Goal: Task Accomplishment & Management: Complete application form

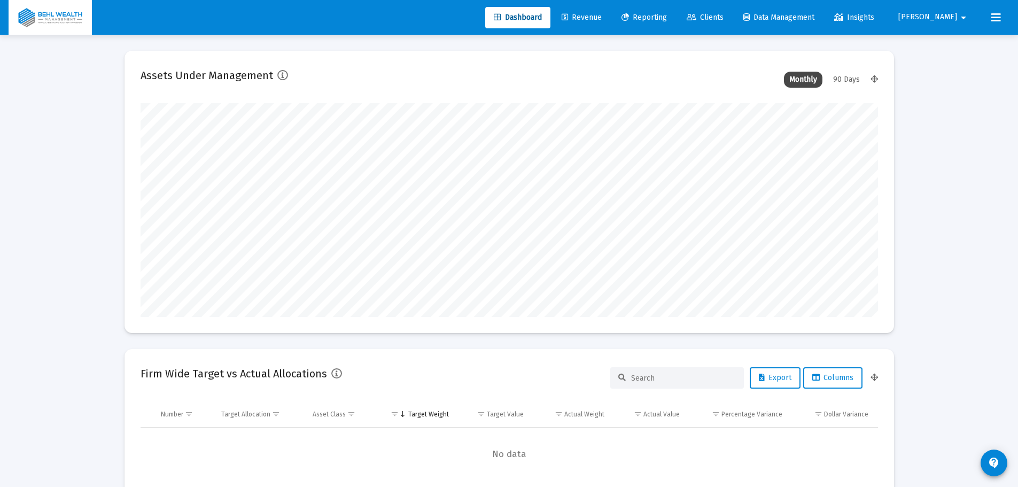
click at [667, 18] on span "Reporting" at bounding box center [644, 17] width 45 height 9
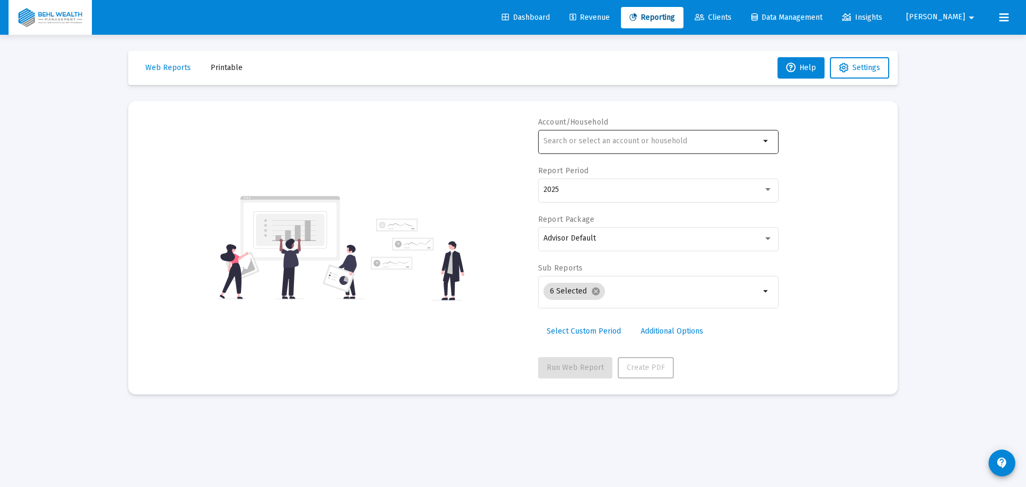
click at [679, 134] on div at bounding box center [651, 141] width 216 height 26
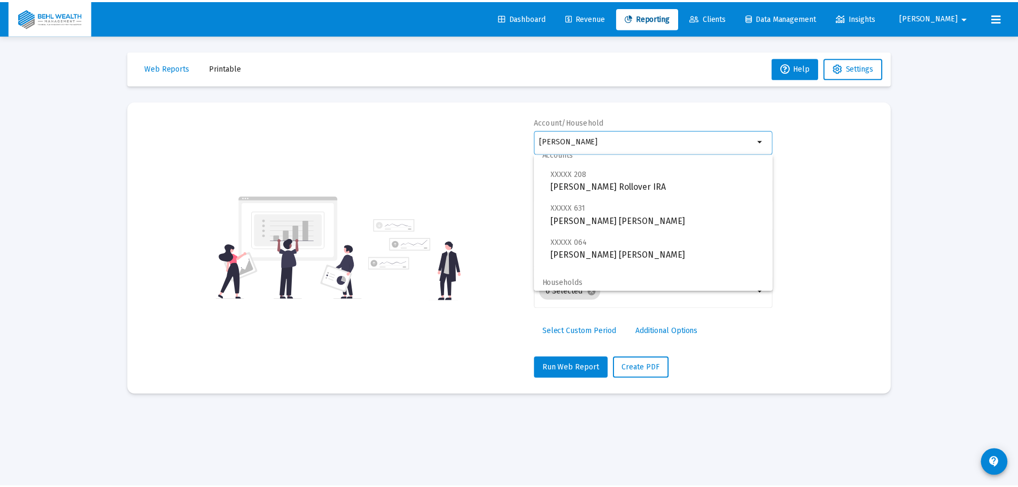
scroll to position [17, 0]
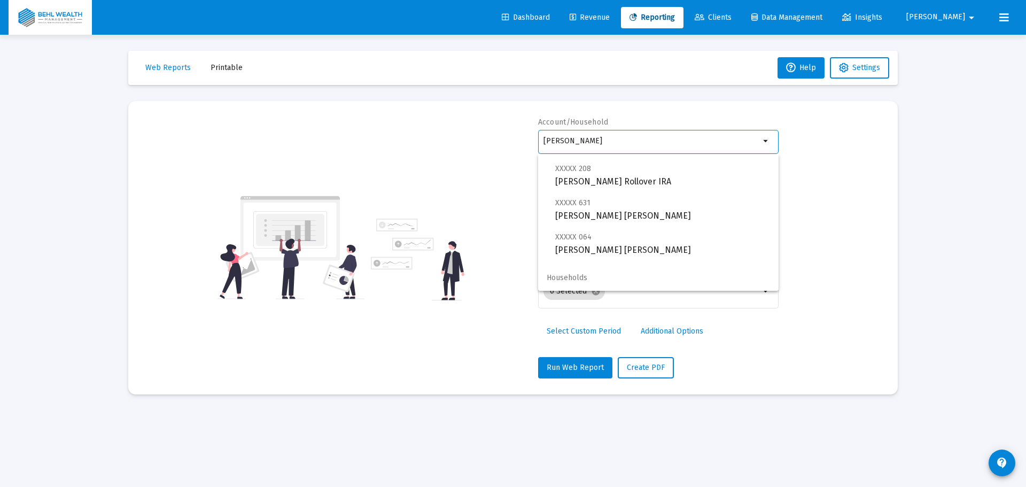
type input "[PERSON_NAME]"
click at [865, 257] on div "Account/Household [PERSON_NAME] arrow_drop_down Report Period 2025 Report Packa…" at bounding box center [512, 247] width 737 height 261
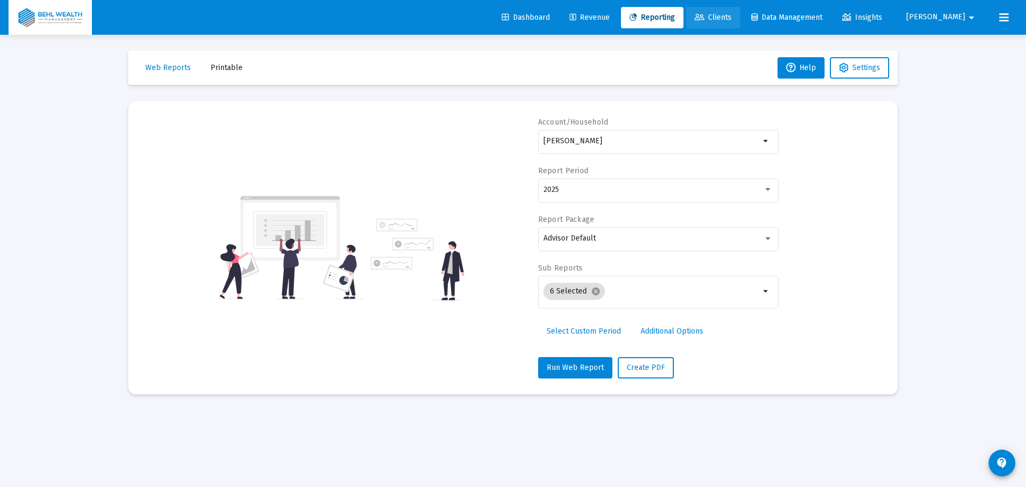
click at [732, 16] on span "Clients" at bounding box center [713, 17] width 37 height 9
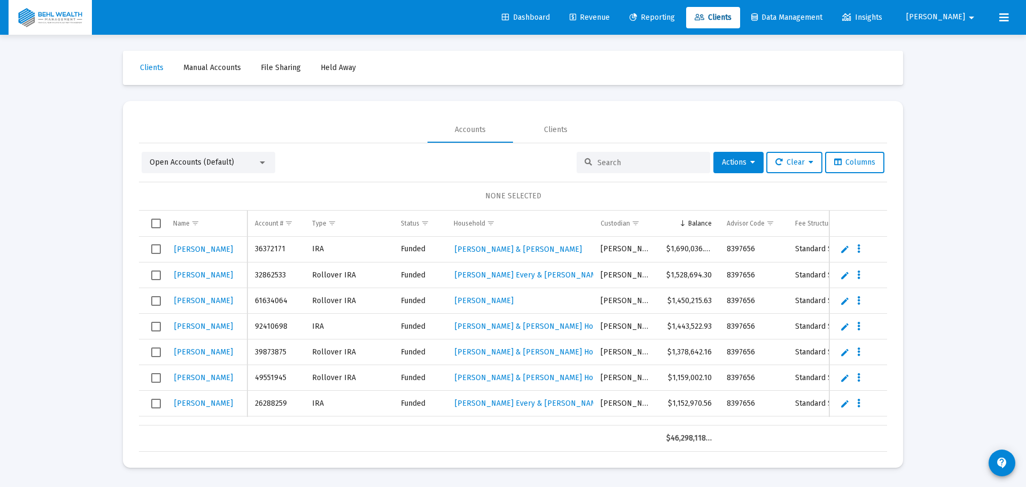
click at [964, 15] on span "[PERSON_NAME]" at bounding box center [935, 17] width 59 height 9
click at [970, 47] on span "Settings" at bounding box center [974, 46] width 32 height 26
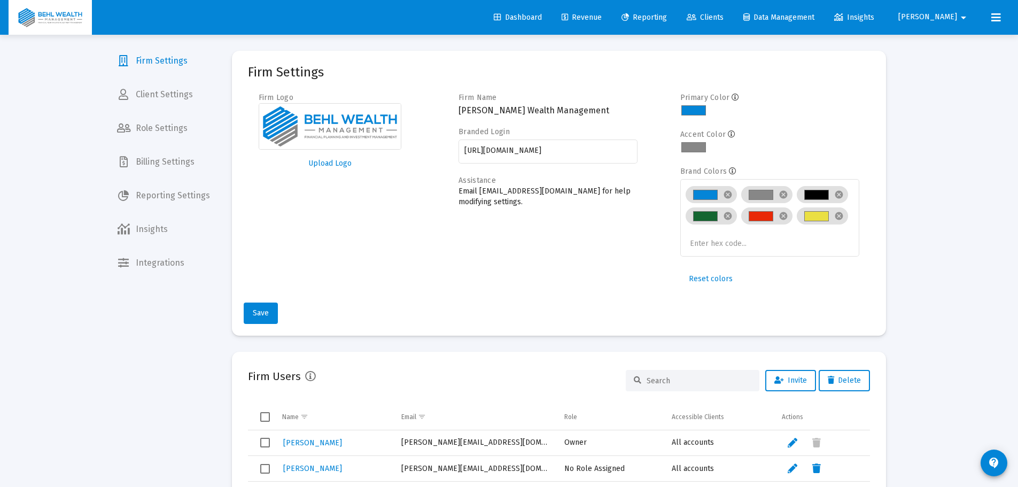
click at [168, 174] on span "Billing Settings" at bounding box center [163, 162] width 110 height 26
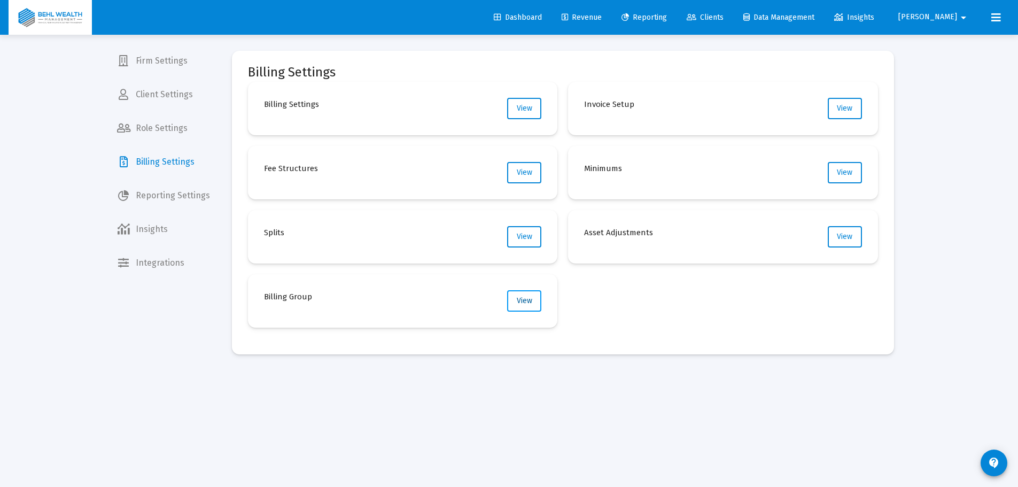
click at [524, 304] on span "View" at bounding box center [524, 300] width 15 height 9
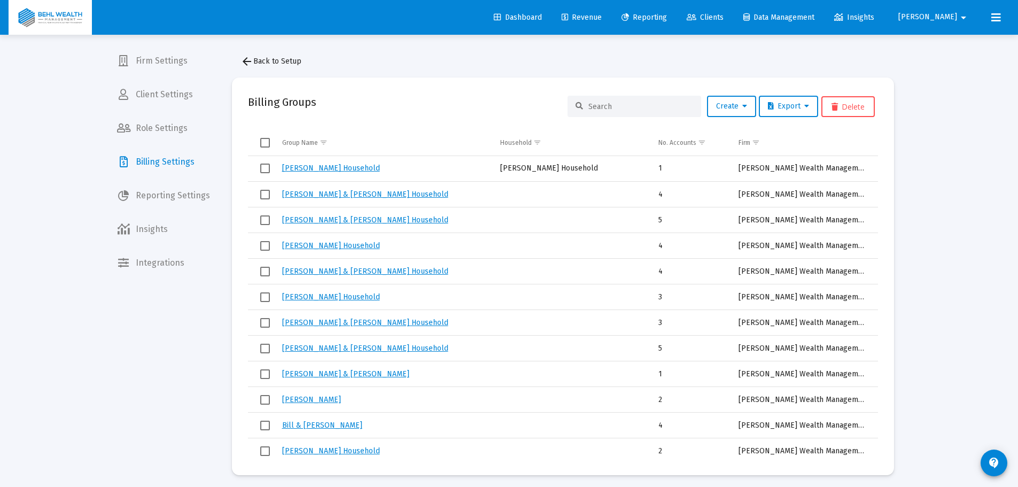
click at [622, 111] on div at bounding box center [635, 106] width 134 height 21
click at [623, 110] on input at bounding box center [640, 106] width 105 height 9
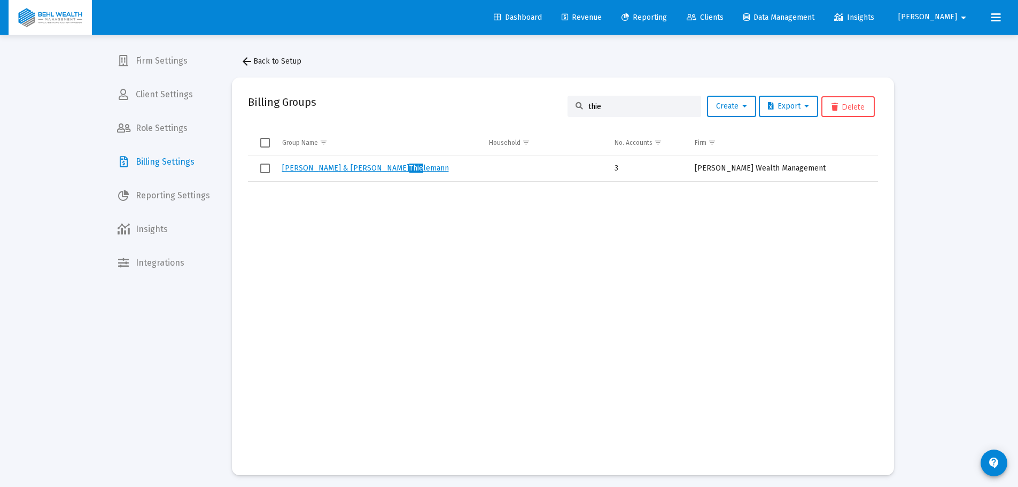
type input "thie"
click at [176, 196] on span "Reporting Settings" at bounding box center [163, 196] width 110 height 26
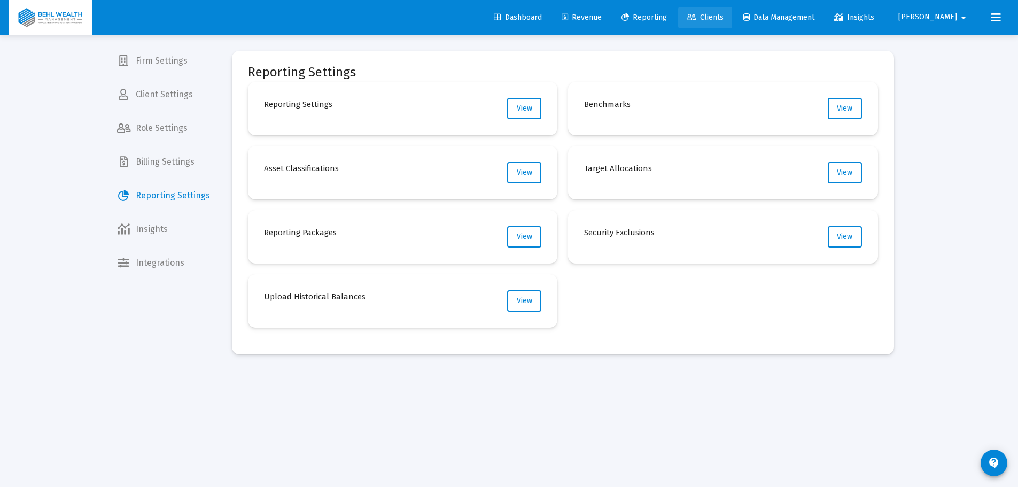
click at [724, 19] on span "Clients" at bounding box center [705, 17] width 37 height 9
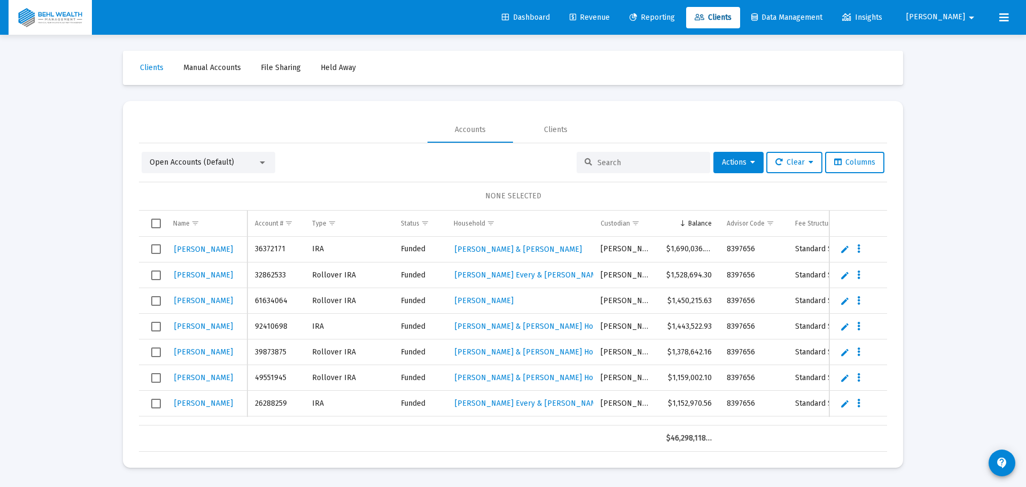
click at [241, 160] on div "Open Accounts (Default)" at bounding box center [204, 162] width 108 height 11
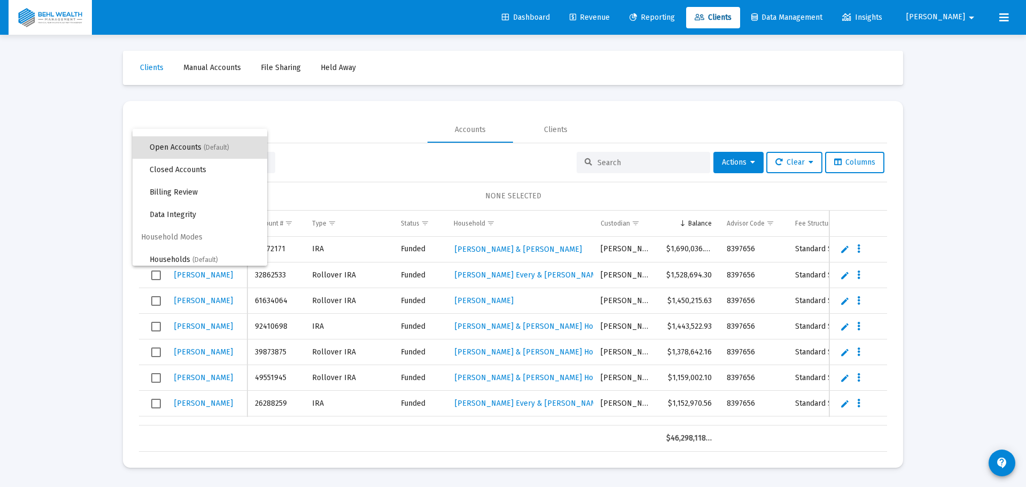
scroll to position [20, 0]
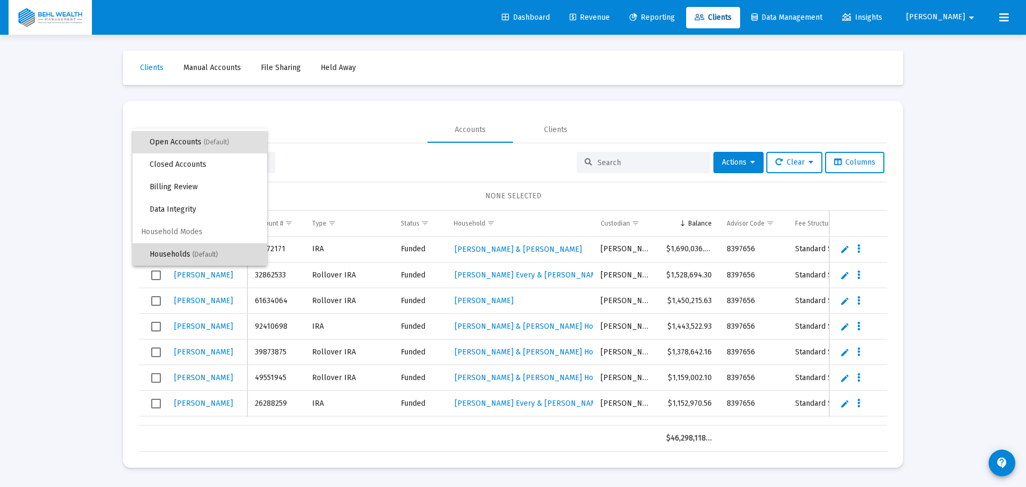
click at [200, 257] on span "(Default)" at bounding box center [205, 254] width 26 height 7
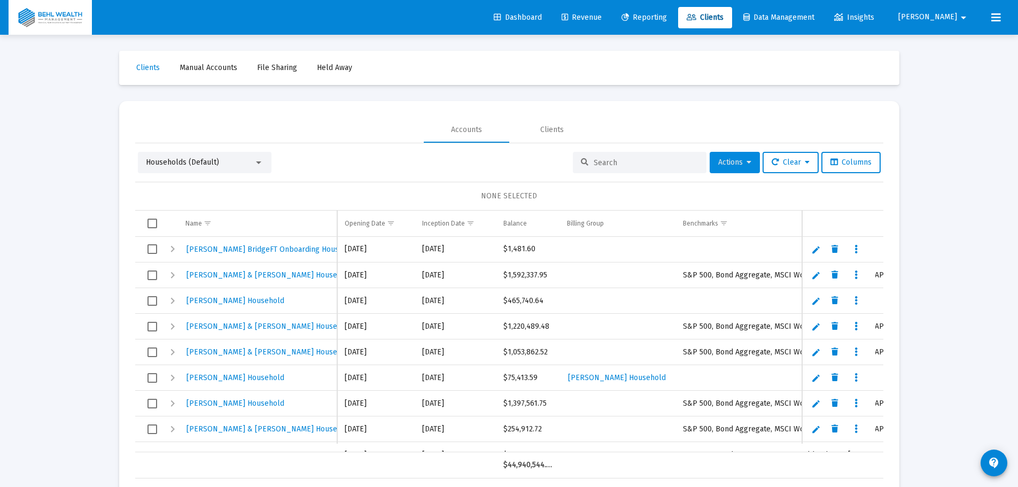
click at [739, 155] on button "Actions" at bounding box center [735, 162] width 50 height 21
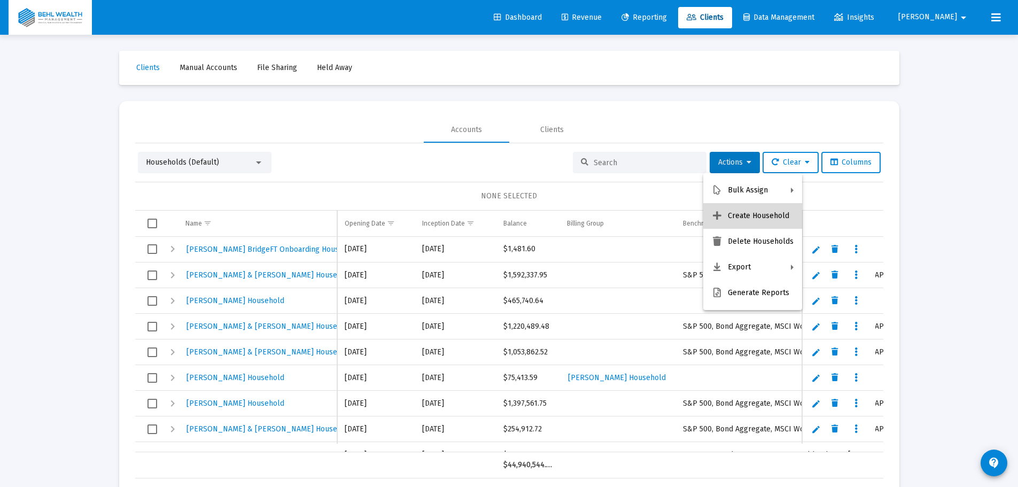
click at [754, 214] on button "Create Household" at bounding box center [752, 216] width 99 height 26
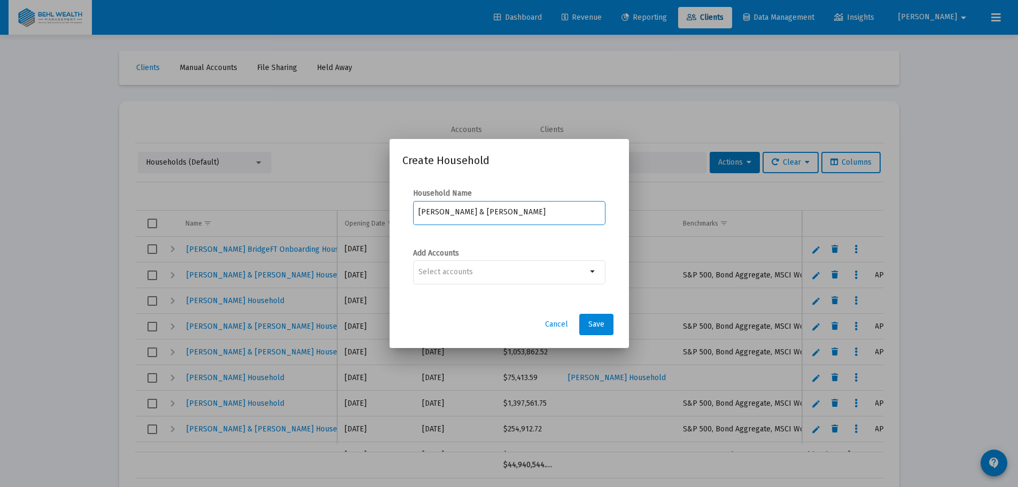
type input "[PERSON_NAME] & [PERSON_NAME]"
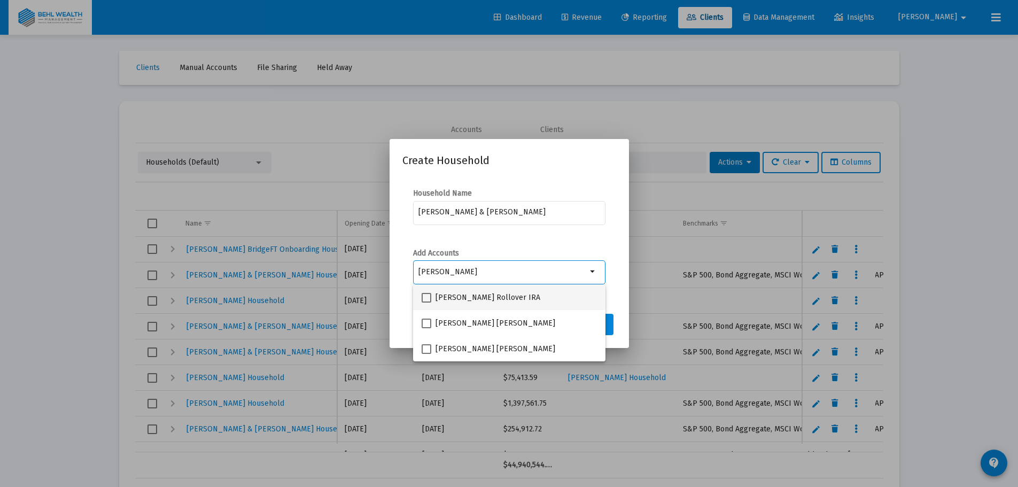
type input "[PERSON_NAME]"
click at [428, 297] on span at bounding box center [427, 298] width 10 height 10
click at [426, 302] on input "[PERSON_NAME] Rollover IRA" at bounding box center [426, 302] width 1 height 1
checkbox input "true"
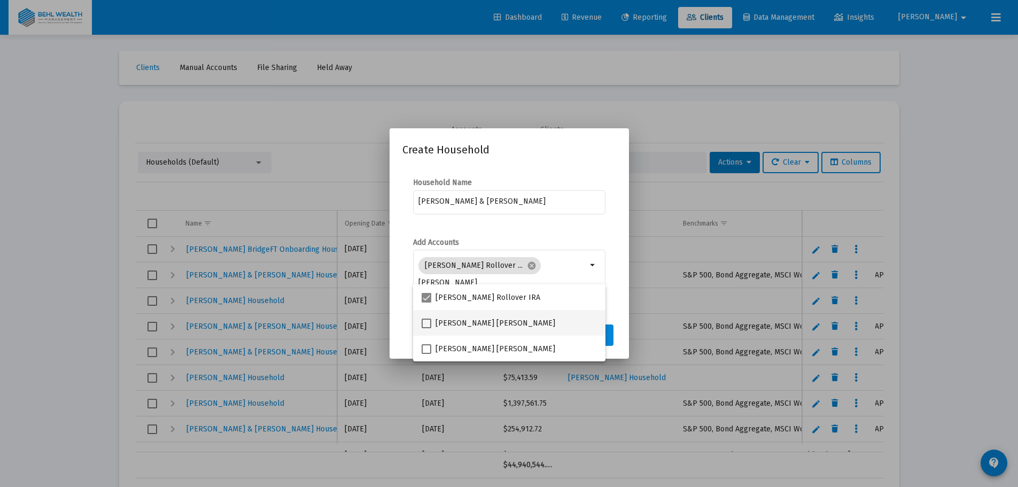
click at [426, 323] on span at bounding box center [427, 324] width 10 height 10
click at [426, 328] on input "[PERSON_NAME] [PERSON_NAME]" at bounding box center [426, 328] width 1 height 1
checkbox input "true"
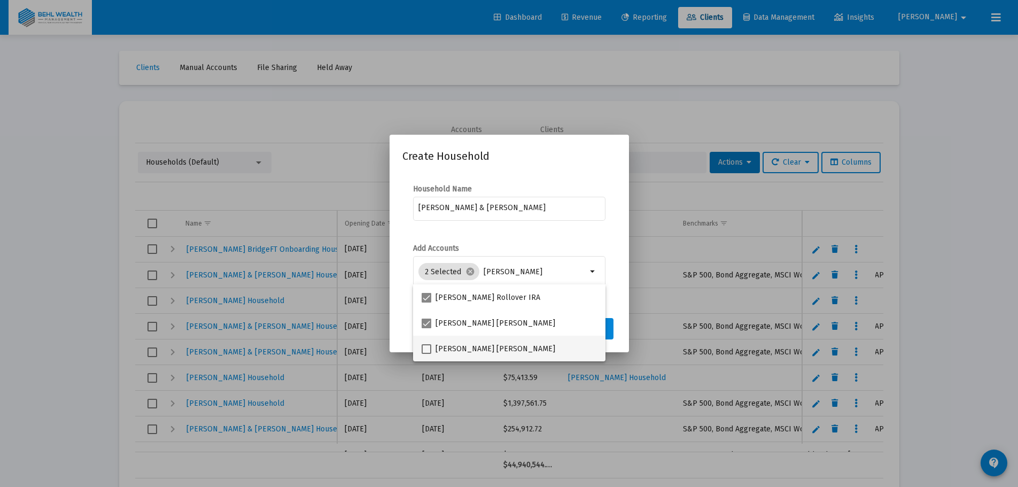
click at [430, 348] on span at bounding box center [427, 349] width 10 height 10
click at [426, 354] on input "[PERSON_NAME] [PERSON_NAME]" at bounding box center [426, 354] width 1 height 1
checkbox input "true"
click at [604, 229] on div "[PERSON_NAME] & [PERSON_NAME]" at bounding box center [509, 214] width 192 height 34
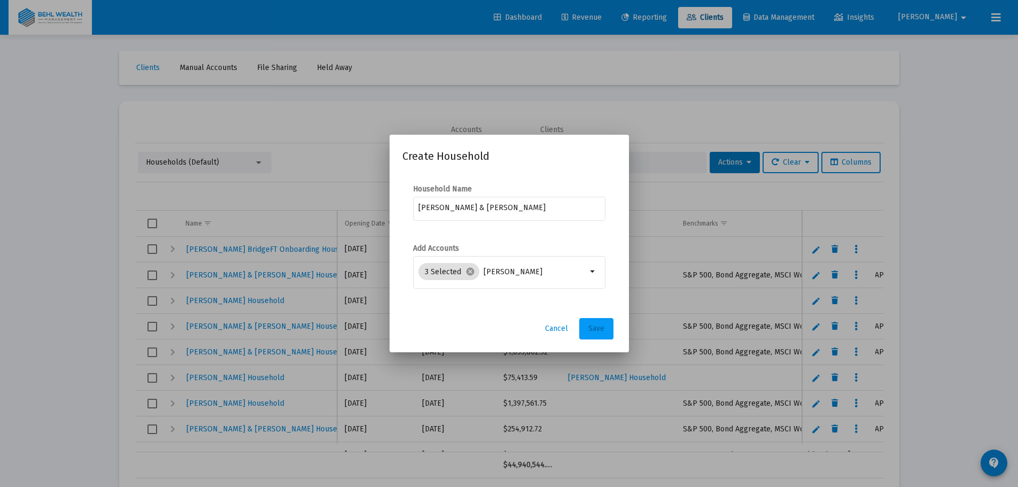
click at [608, 324] on button "Save" at bounding box center [596, 328] width 34 height 21
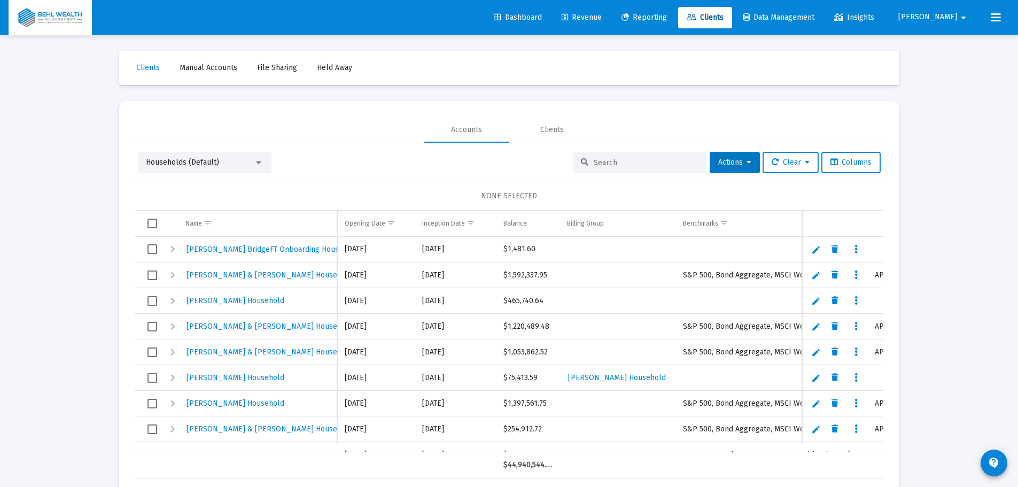
click at [623, 160] on input at bounding box center [646, 162] width 105 height 9
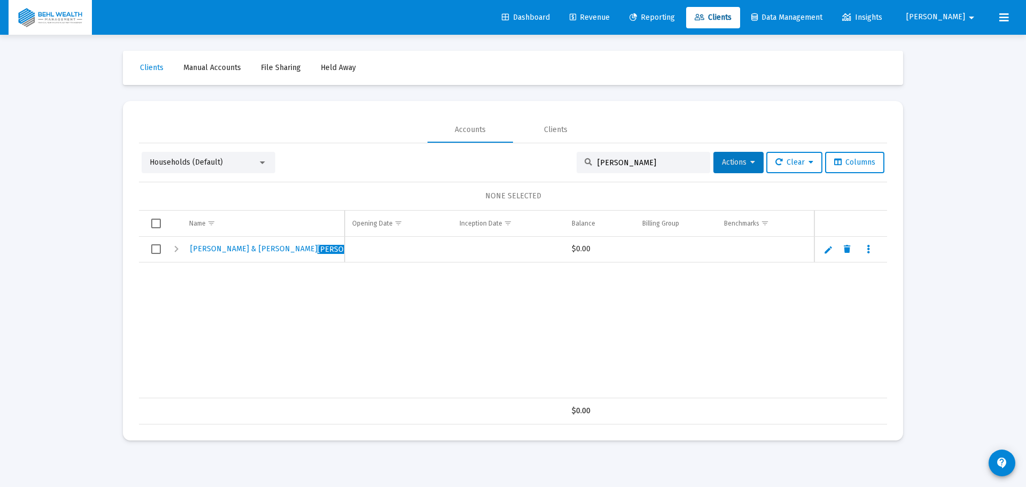
type input "[PERSON_NAME]"
click at [158, 253] on span "Select row" at bounding box center [156, 249] width 10 height 10
click at [756, 161] on button "Actions" at bounding box center [738, 162] width 50 height 21
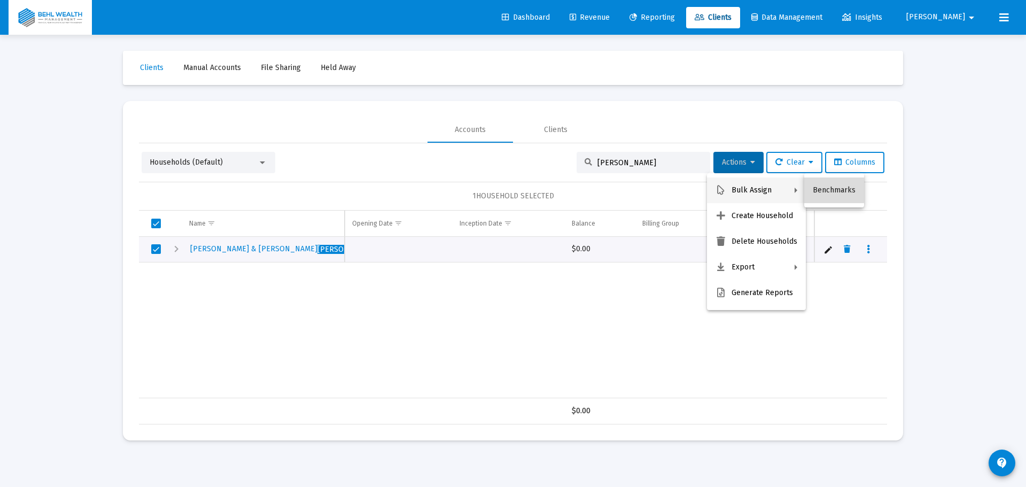
click at [852, 193] on button "Benchmarks" at bounding box center [834, 190] width 60 height 26
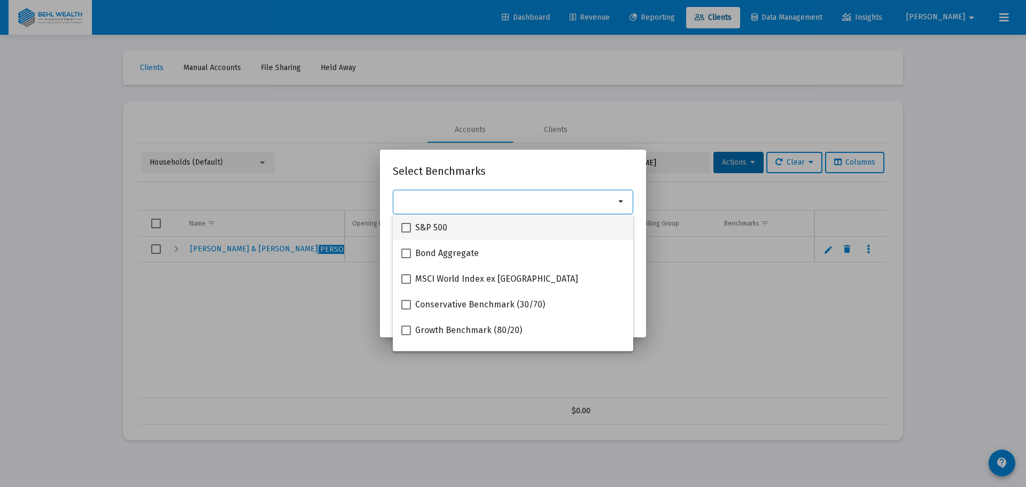
click at [485, 232] on div "S&P 500" at bounding box center [512, 227] width 223 height 26
checkbox input "true"
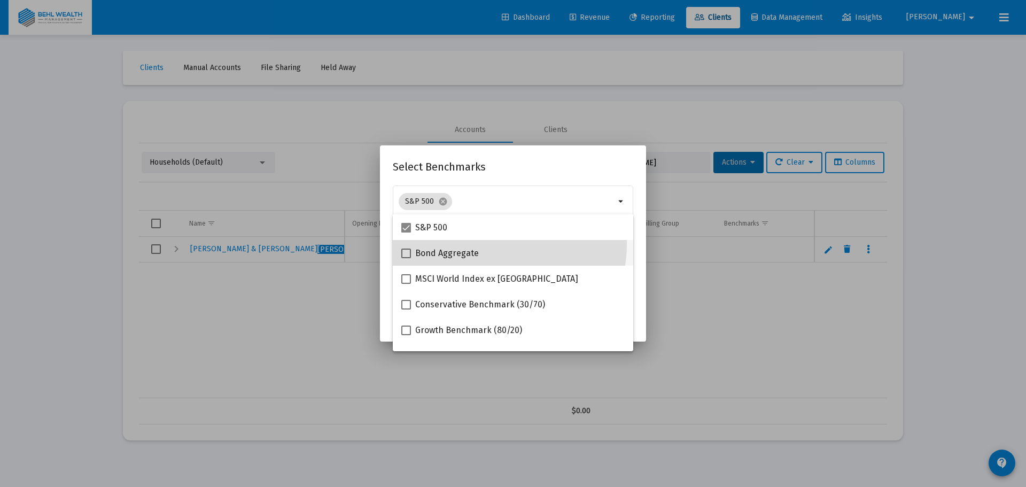
click at [488, 244] on div "Bond Aggregate" at bounding box center [512, 253] width 223 height 26
checkbox input "true"
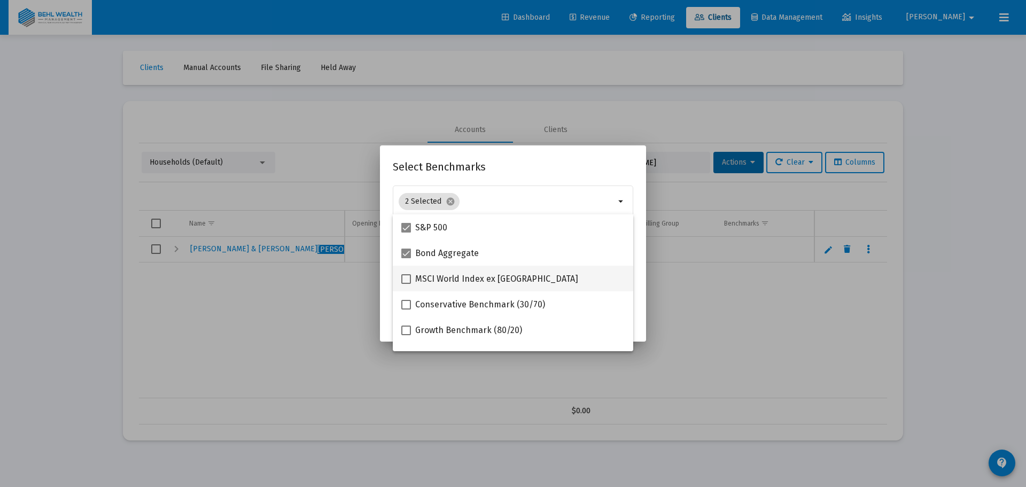
click at [490, 281] on span "MSCI World Index ex [GEOGRAPHIC_DATA]" at bounding box center [496, 279] width 163 height 13
click at [406, 284] on input "MSCI World Index ex [GEOGRAPHIC_DATA]" at bounding box center [406, 284] width 1 height 1
checkbox input "true"
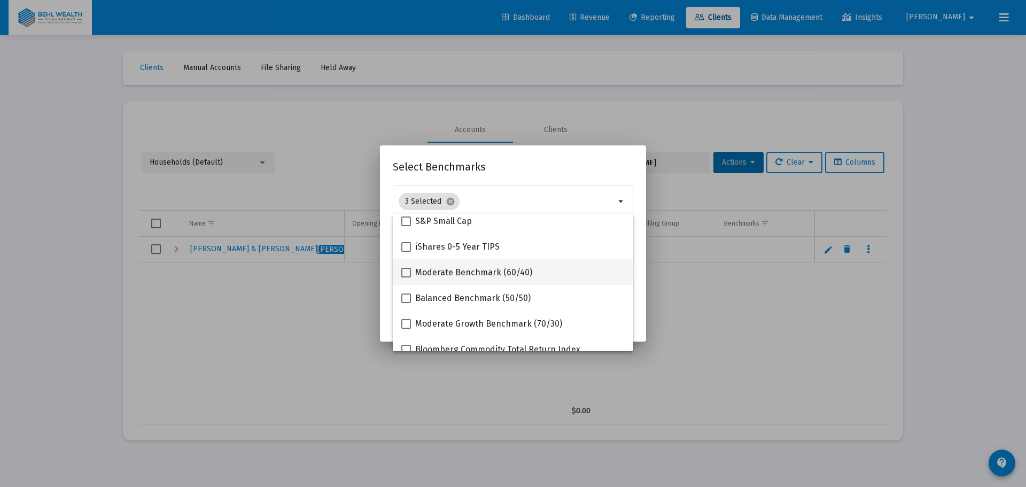
scroll to position [107, 0]
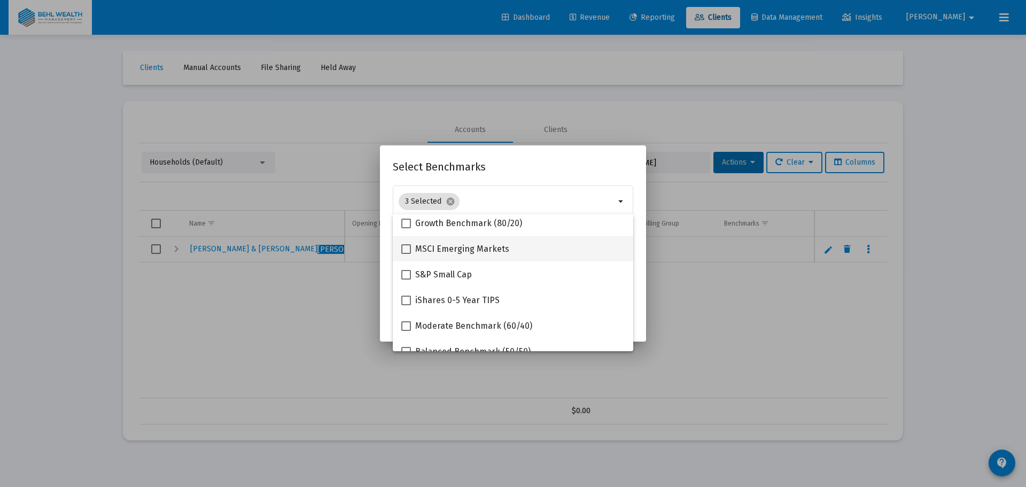
click at [425, 246] on span "MSCI Emerging Markets" at bounding box center [462, 249] width 94 height 13
click at [406, 254] on input "MSCI Emerging Markets" at bounding box center [406, 254] width 1 height 1
checkbox input "true"
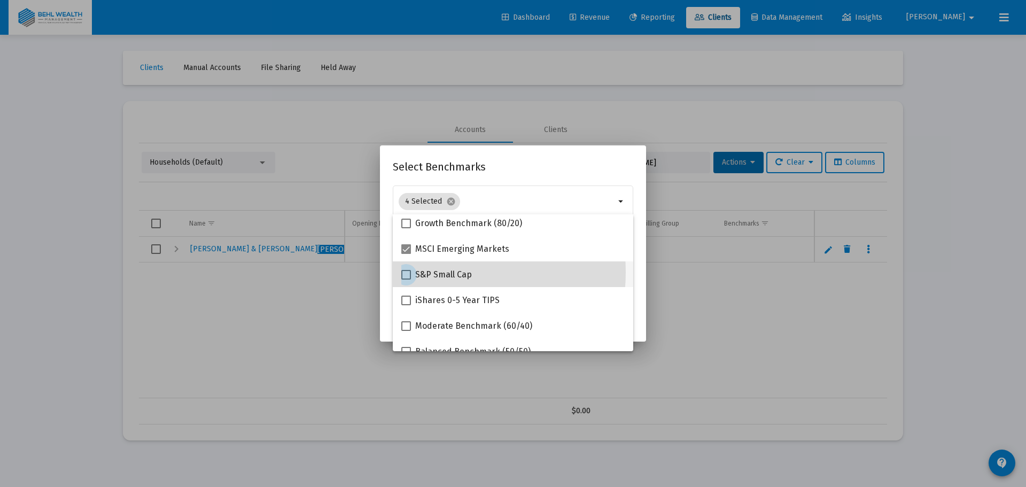
click at [433, 272] on span "S&P Small Cap" at bounding box center [443, 274] width 57 height 13
click at [406, 279] on input "S&P Small Cap" at bounding box center [406, 279] width 1 height 1
checkbox input "true"
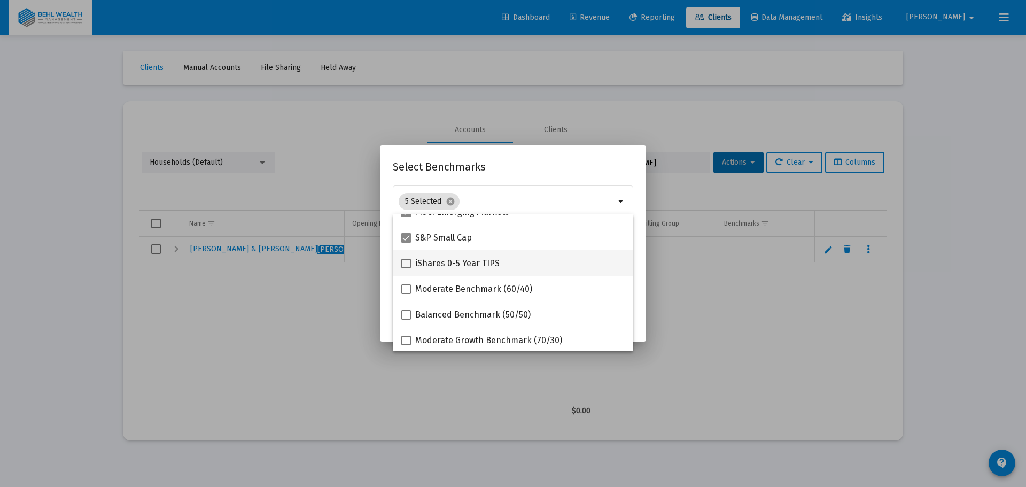
scroll to position [160, 0]
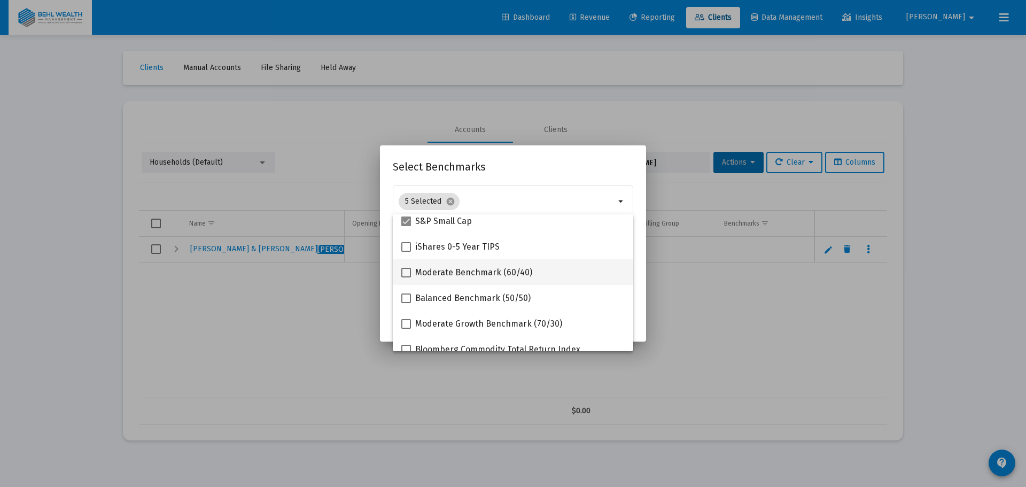
click at [475, 264] on mat-checkbox "Moderate Benchmark (60/40)" at bounding box center [466, 272] width 131 height 26
click at [455, 276] on span "Moderate Benchmark (60/40)" at bounding box center [473, 272] width 117 height 13
click at [406, 277] on input "Moderate Benchmark (60/40)" at bounding box center [406, 277] width 1 height 1
checkbox input "true"
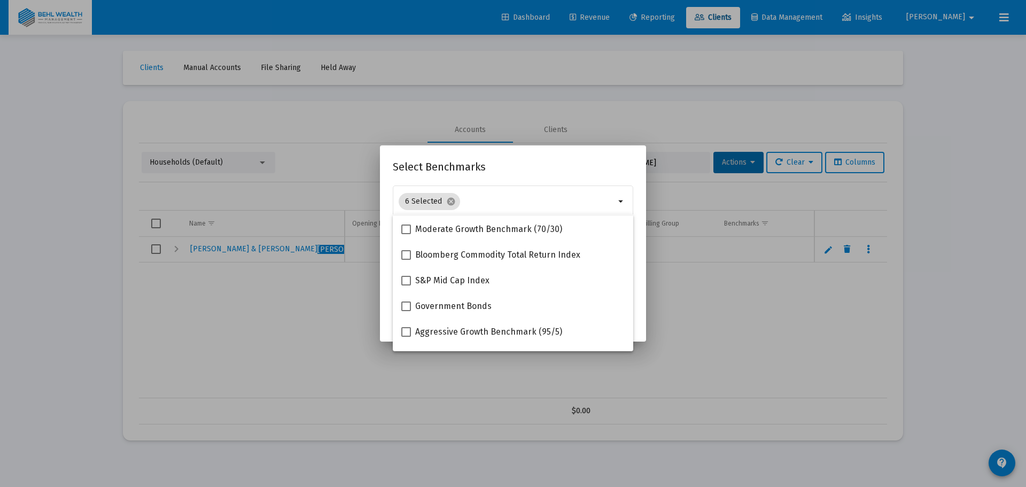
scroll to position [299, 0]
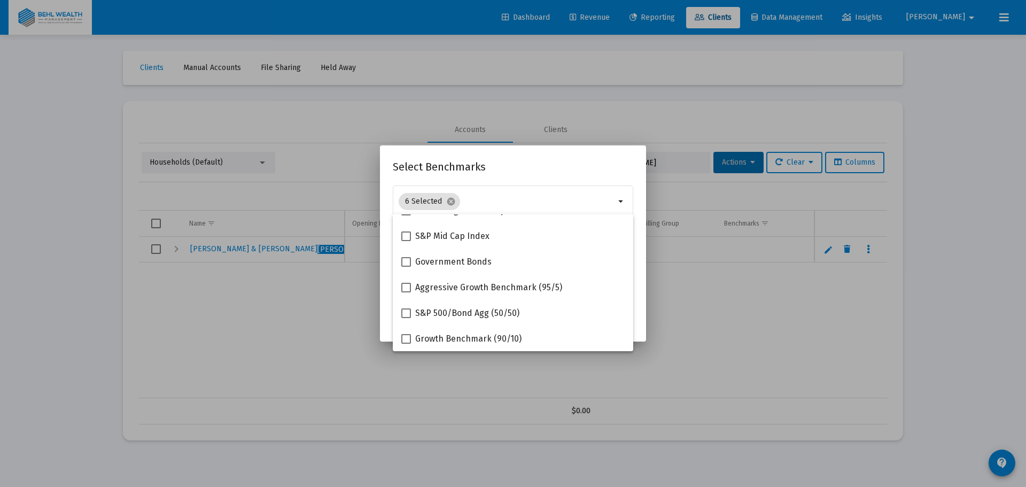
click at [527, 165] on h2 "Select Benchmarks" at bounding box center [513, 166] width 240 height 17
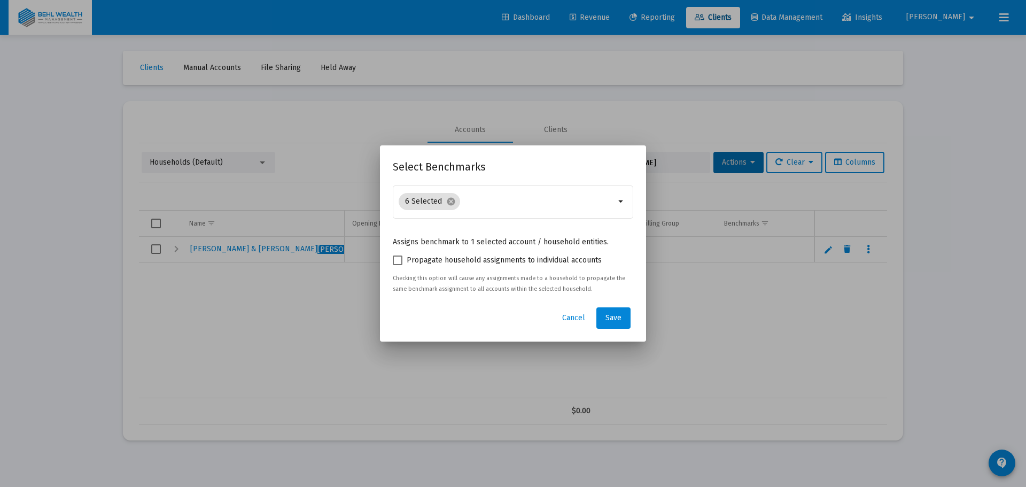
click at [486, 258] on span "Propagate household assignments to individual accounts" at bounding box center [504, 260] width 195 height 13
click at [398, 265] on input "Propagate household assignments to individual accounts" at bounding box center [397, 265] width 1 height 1
checkbox input "true"
click at [606, 310] on button "Save" at bounding box center [613, 317] width 34 height 21
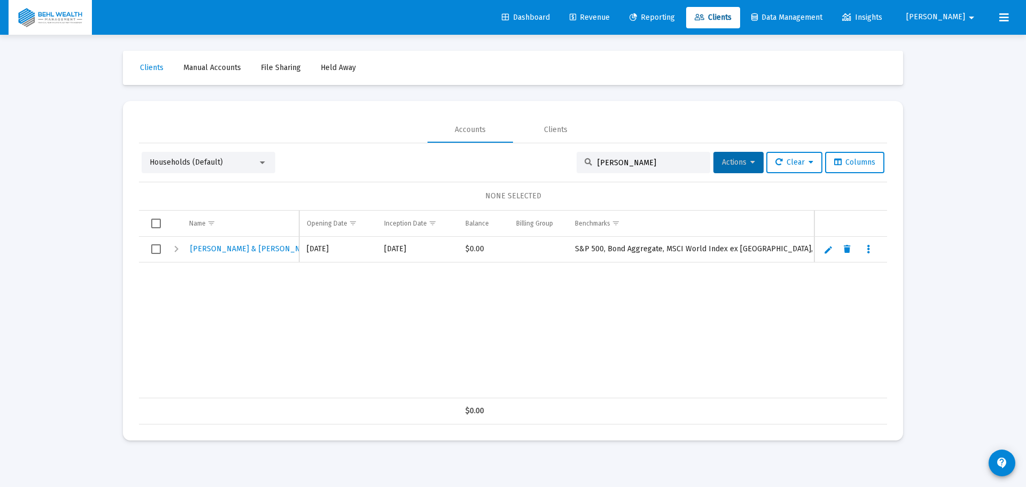
click at [675, 18] on span "Reporting" at bounding box center [652, 17] width 45 height 9
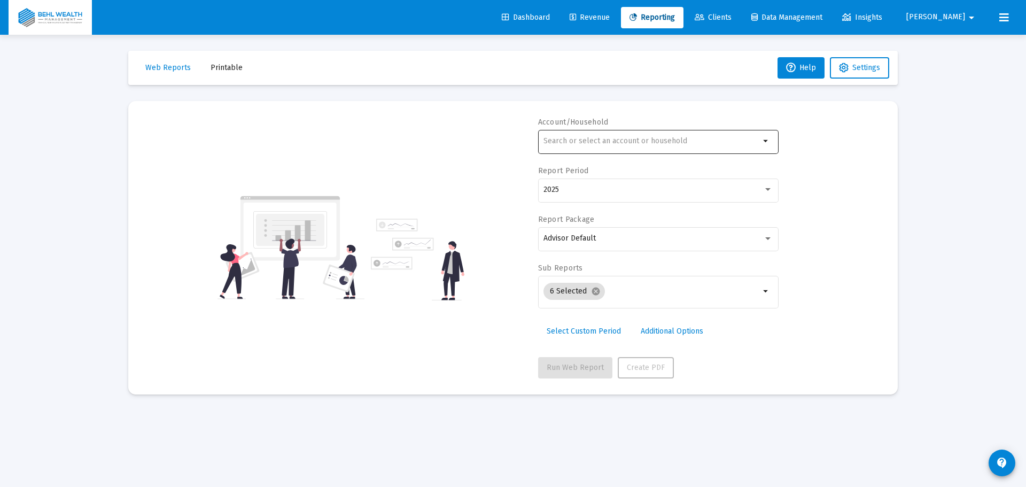
click at [638, 137] on input "text" at bounding box center [651, 141] width 216 height 9
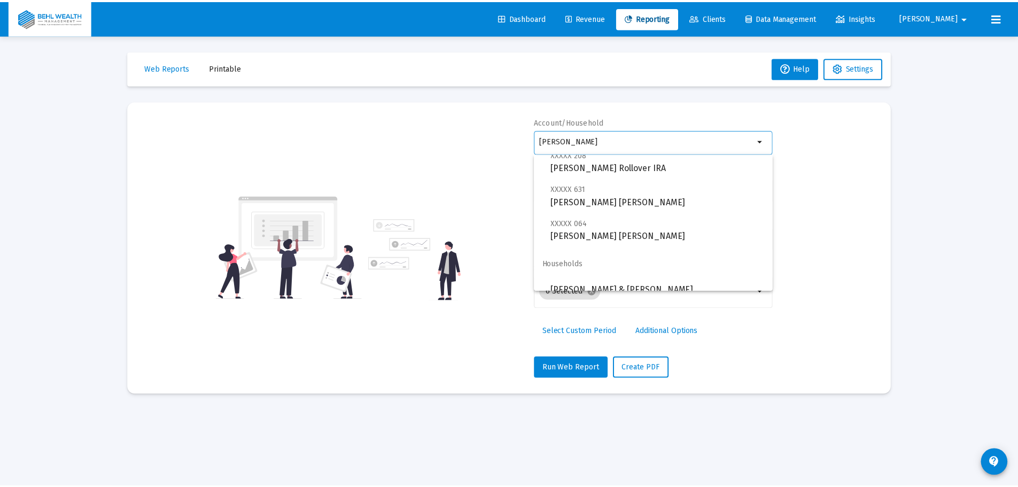
scroll to position [43, 0]
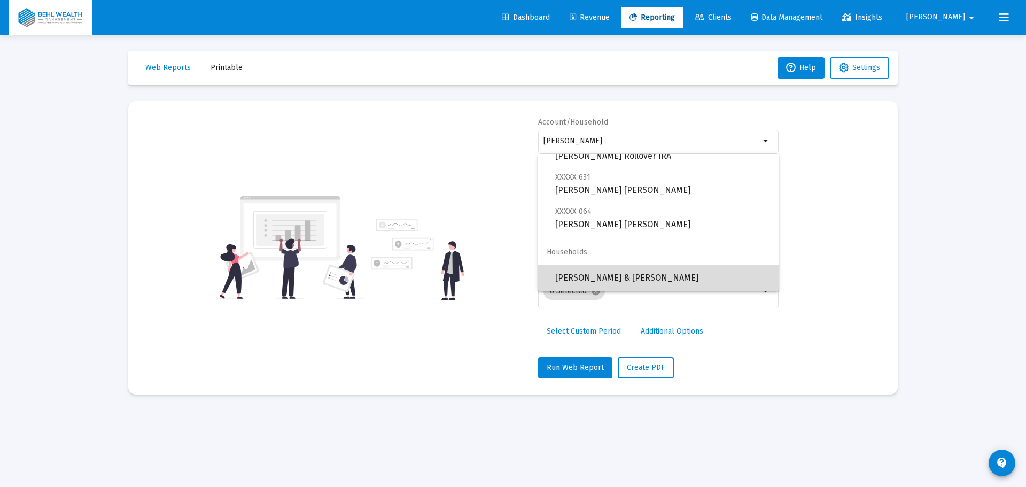
click at [659, 270] on span "[PERSON_NAME] & [PERSON_NAME]" at bounding box center [662, 278] width 215 height 26
type input "[PERSON_NAME] & [PERSON_NAME]"
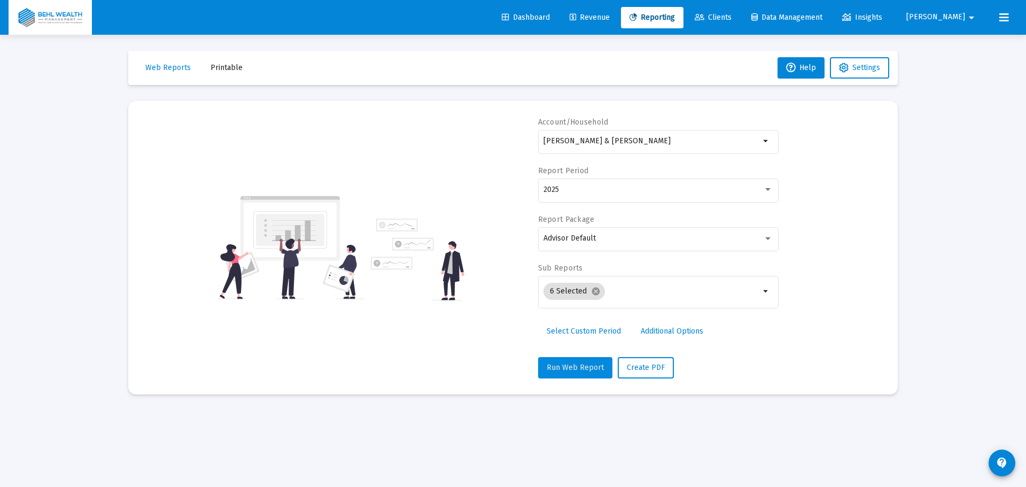
click at [589, 364] on span "Run Web Report" at bounding box center [575, 367] width 57 height 9
select select "View all"
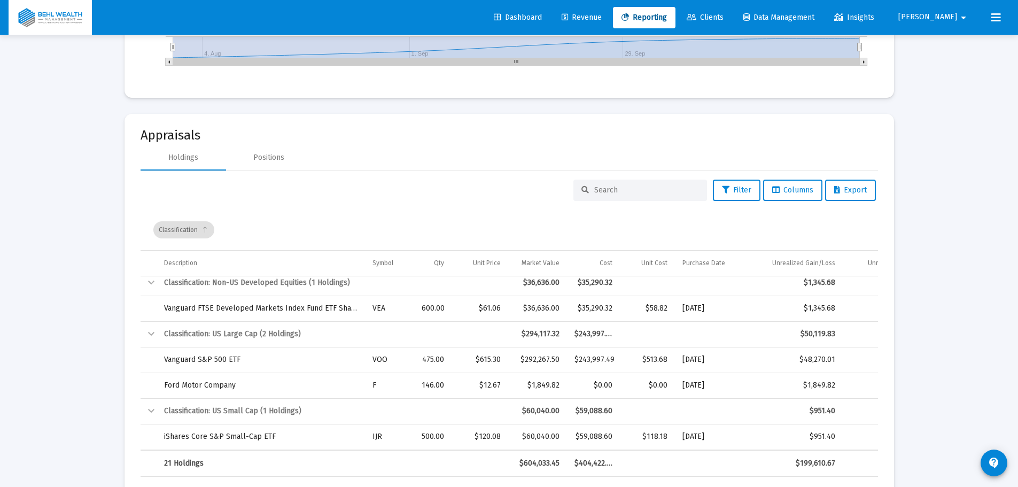
scroll to position [1346, 0]
